Goal: Task Accomplishment & Management: Manage account settings

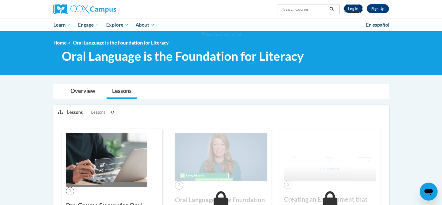
click at [352, 9] on link "Log In" at bounding box center [353, 8] width 19 height 9
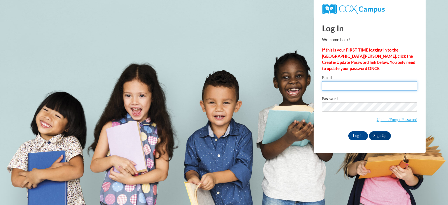
click at [344, 82] on input "Email" at bounding box center [369, 86] width 95 height 10
type input "brittneesexton@hasd.org"
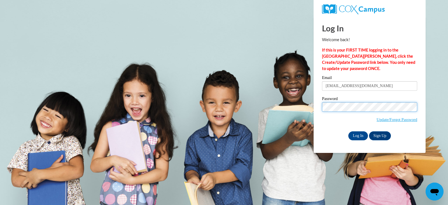
click at [348, 131] on input "Log In" at bounding box center [358, 135] width 20 height 9
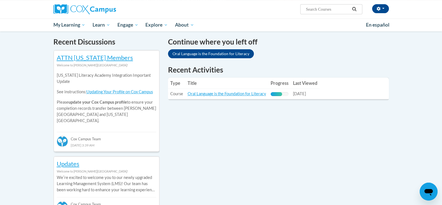
scroll to position [171, 0]
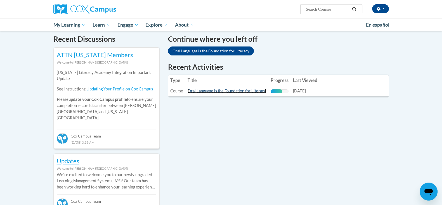
click at [253, 93] on link "Oral Language is the Foundation for Literacy" at bounding box center [227, 90] width 79 height 5
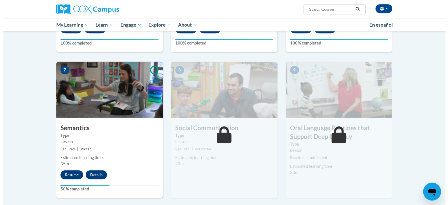
scroll to position [394, 0]
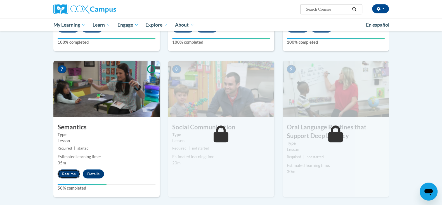
click at [72, 174] on button "Resume" at bounding box center [69, 173] width 23 height 9
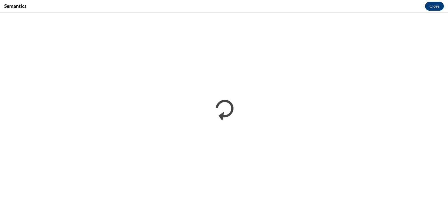
scroll to position [0, 0]
